Goal: Task Accomplishment & Management: Manage account settings

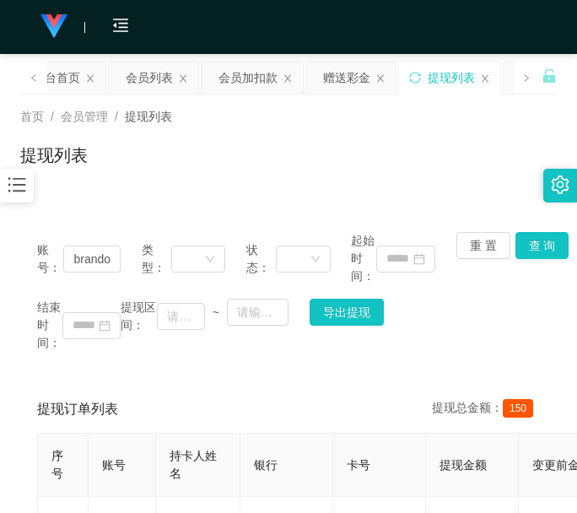
scroll to position [0, 23]
type input "brandonng"
click at [543, 246] on button "查 询" at bounding box center [542, 245] width 54 height 27
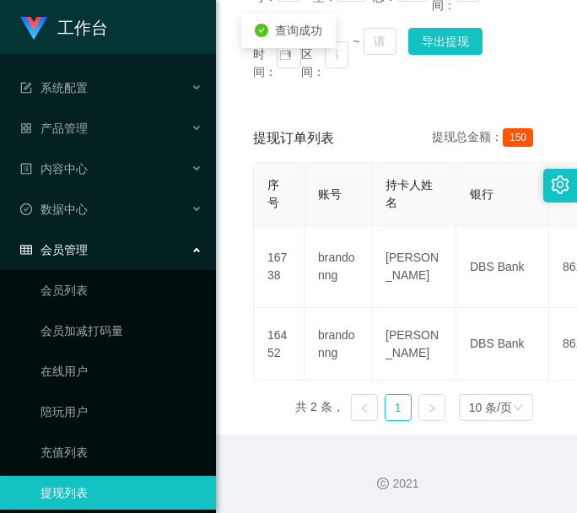
scroll to position [0, 0]
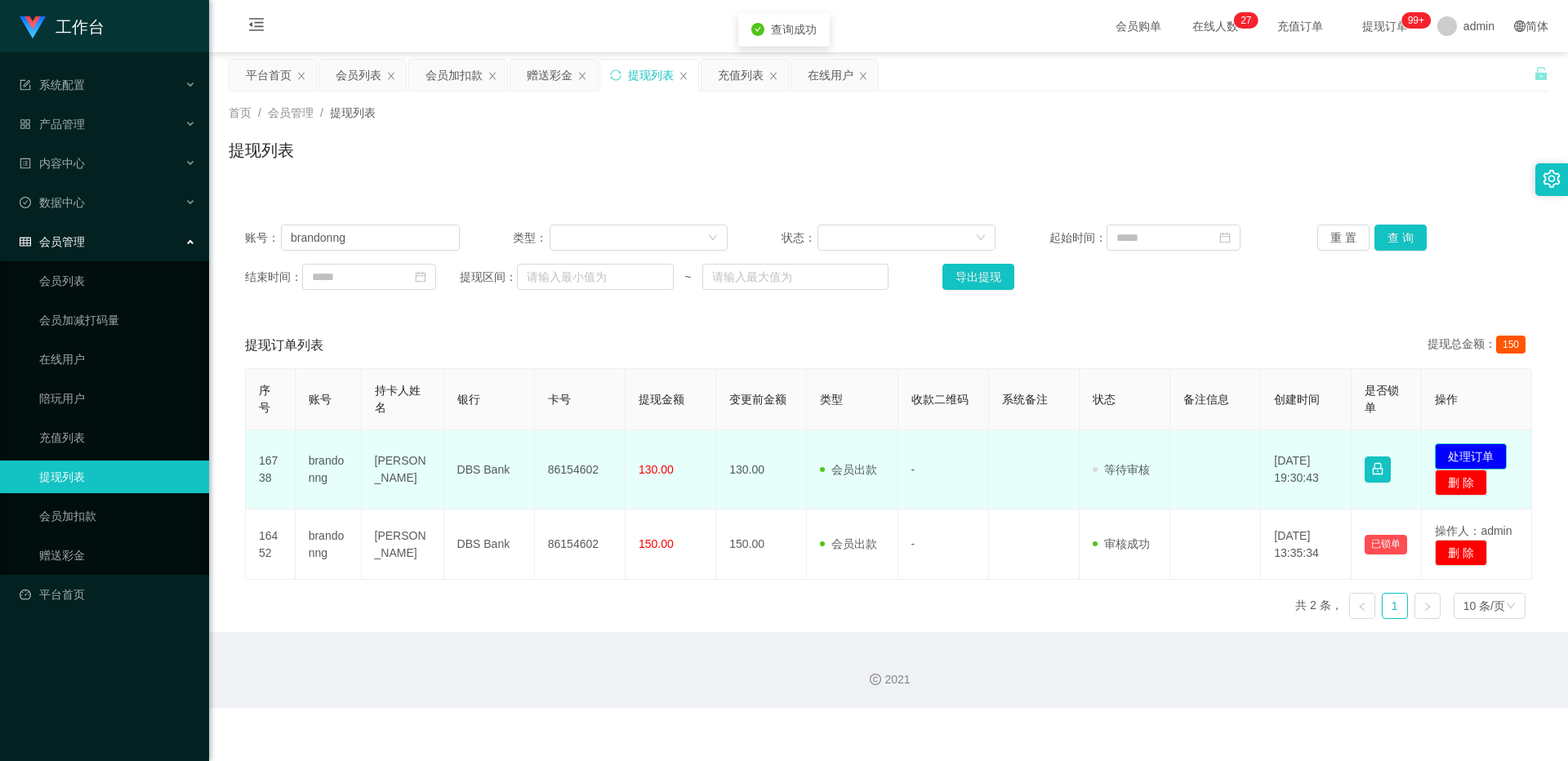
click at [558, 452] on button "处理订单" at bounding box center [1471, 456] width 72 height 26
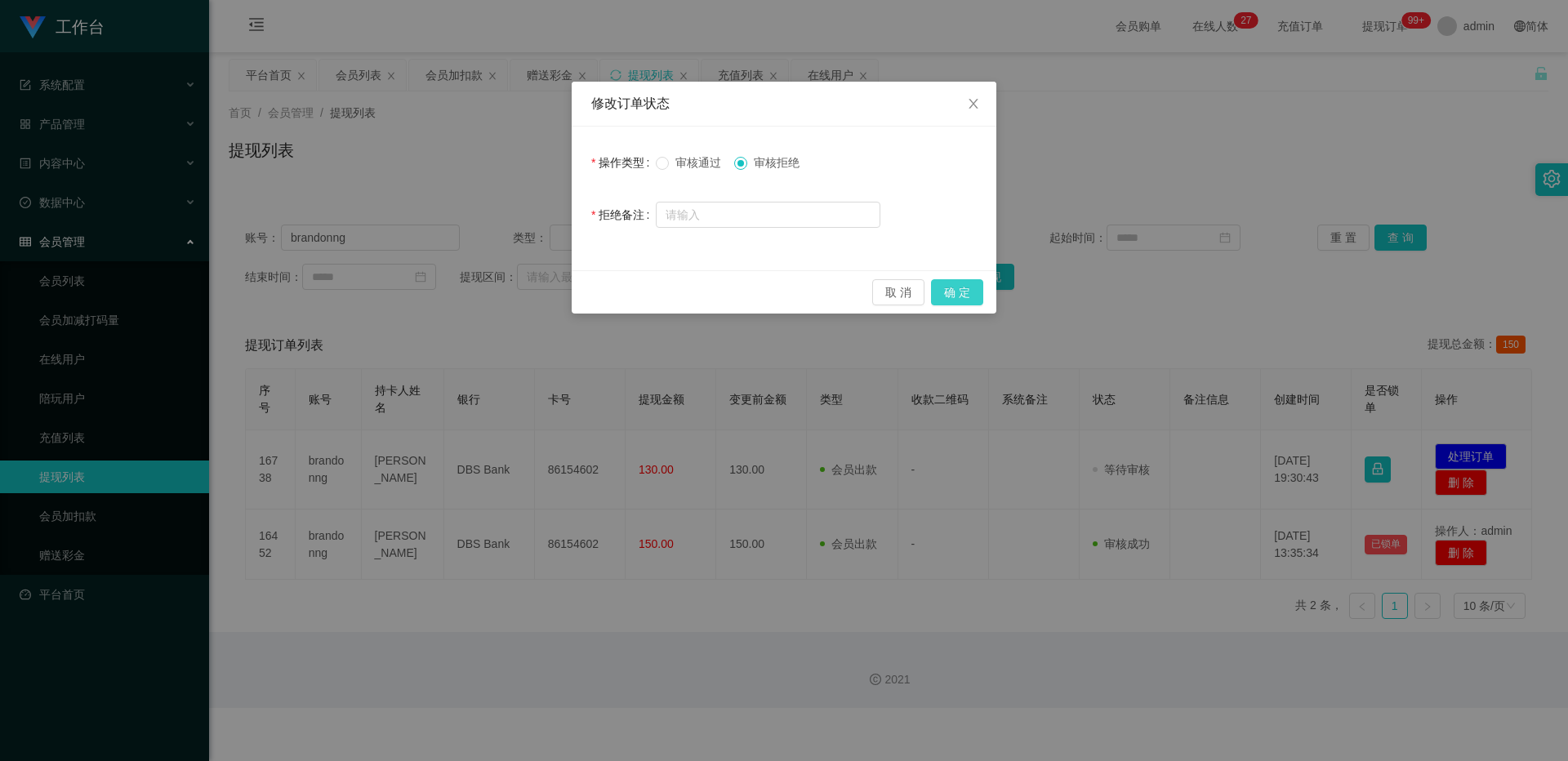
click at [558, 291] on button "确 定" at bounding box center [957, 291] width 52 height 26
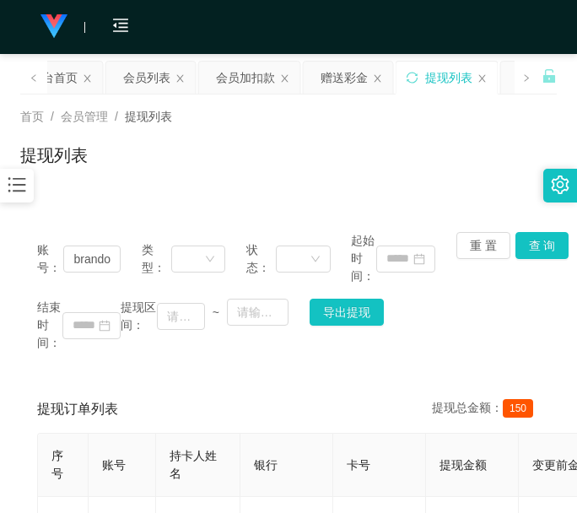
drag, startPoint x: 214, startPoint y: 212, endPoint x: 350, endPoint y: 107, distance: 171.4
click at [214, 212] on div "账号： brandonng 类型： 状态： 起始时间： 重 置 查 询 结束时间： 提现区间： ~ 导出提现 提现订单列表 提现总金额： 150 序号 账号 …" at bounding box center [288, 463] width 536 height 536
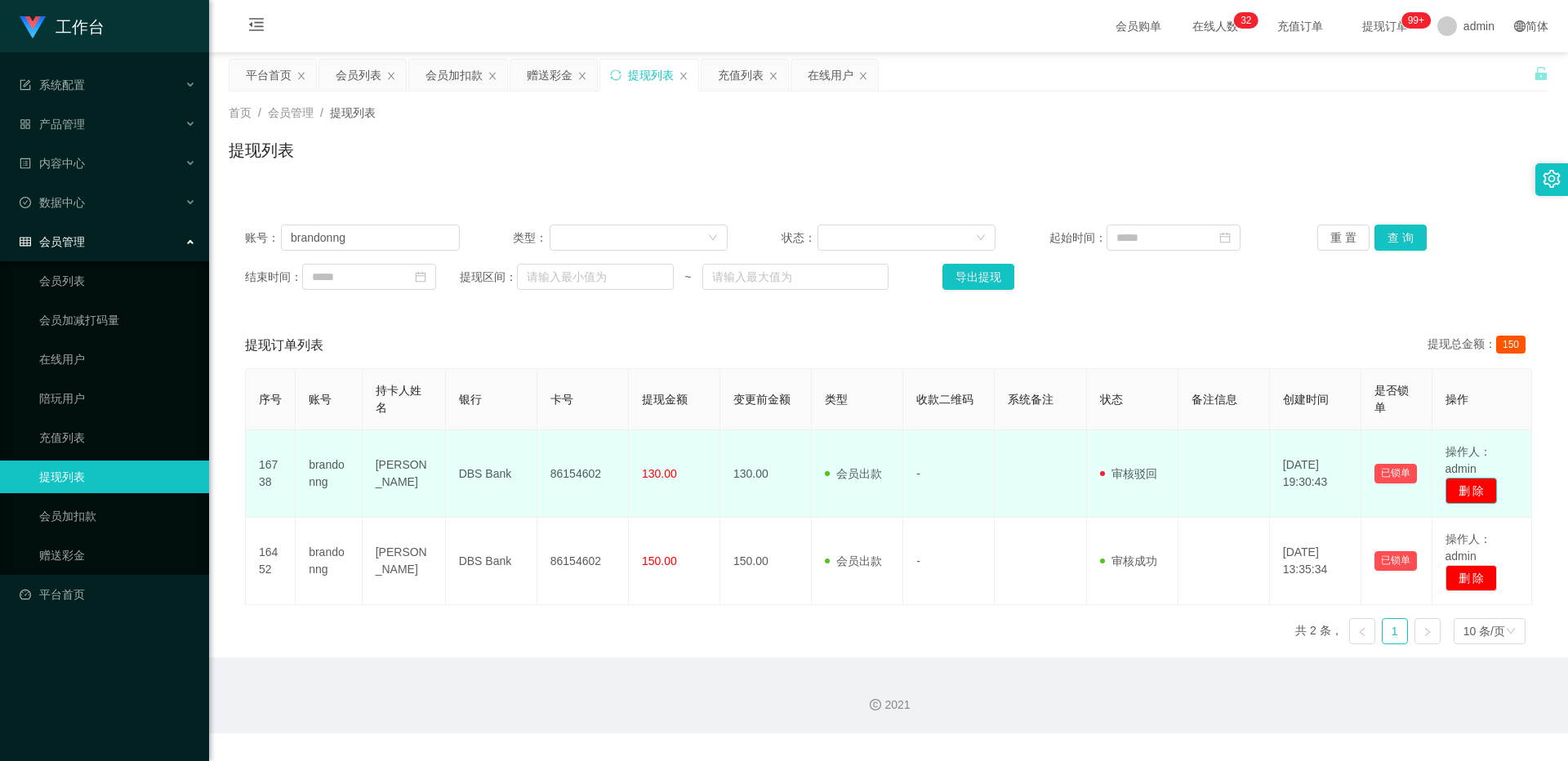
click at [558, 487] on button "删 除" at bounding box center [1472, 490] width 52 height 26
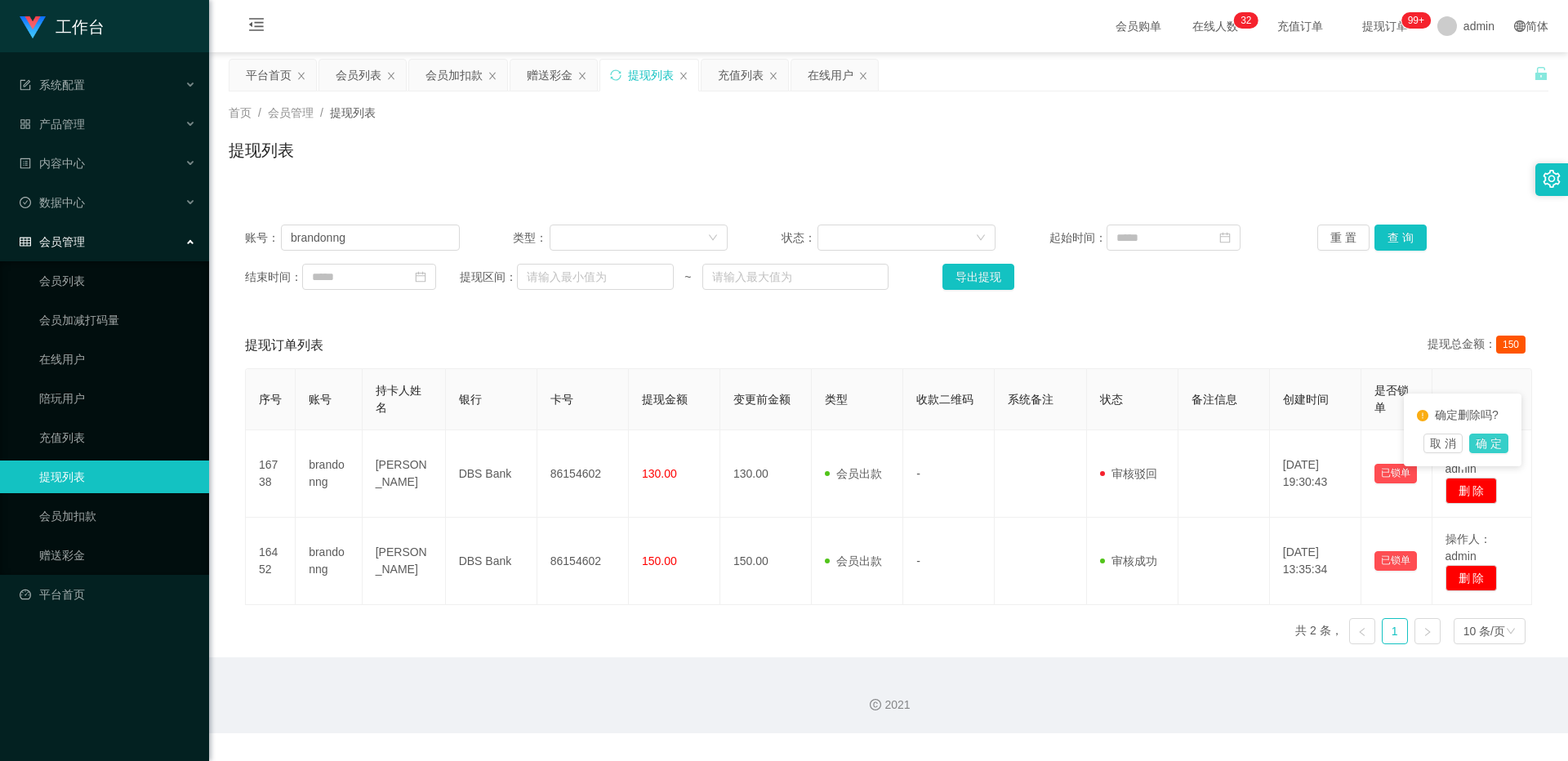
click at [558, 444] on button "确 定" at bounding box center [1489, 443] width 39 height 19
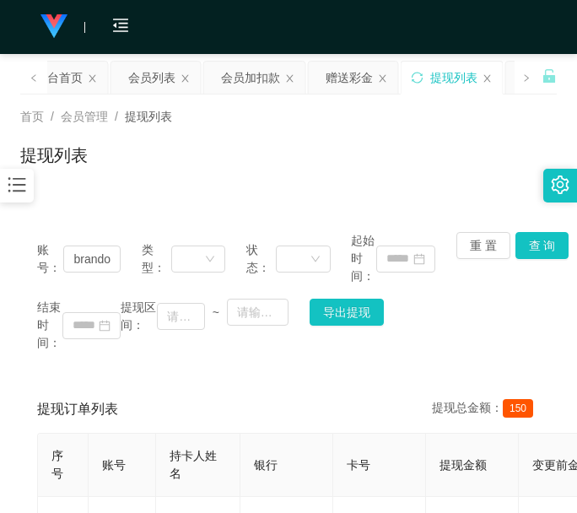
drag, startPoint x: 174, startPoint y: 139, endPoint x: 211, endPoint y: 118, distance: 42.7
click at [174, 139] on div "首页 / 会员管理 / 提现列表 / 提现列表" at bounding box center [288, 144] width 536 height 73
click at [180, 148] on div "提现列表" at bounding box center [288, 162] width 536 height 39
drag, startPoint x: 177, startPoint y: 219, endPoint x: 177, endPoint y: 209, distance: 10.1
click at [177, 219] on div "账号： brandonng 类型： 状态： 起始时间： 重 置 查 询 结束时间： 提现区间： ~ 导出提现" at bounding box center [288, 291] width 536 height 153
